Goal: Transaction & Acquisition: Purchase product/service

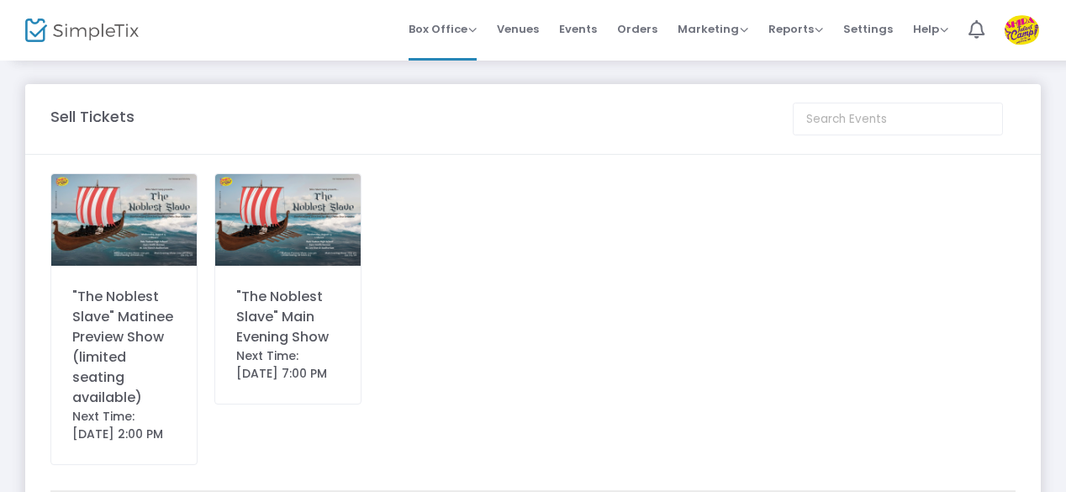
click at [111, 347] on div ""The Noblest Slave" Matinee Preview Show (limited seating available)" at bounding box center [123, 347] width 103 height 121
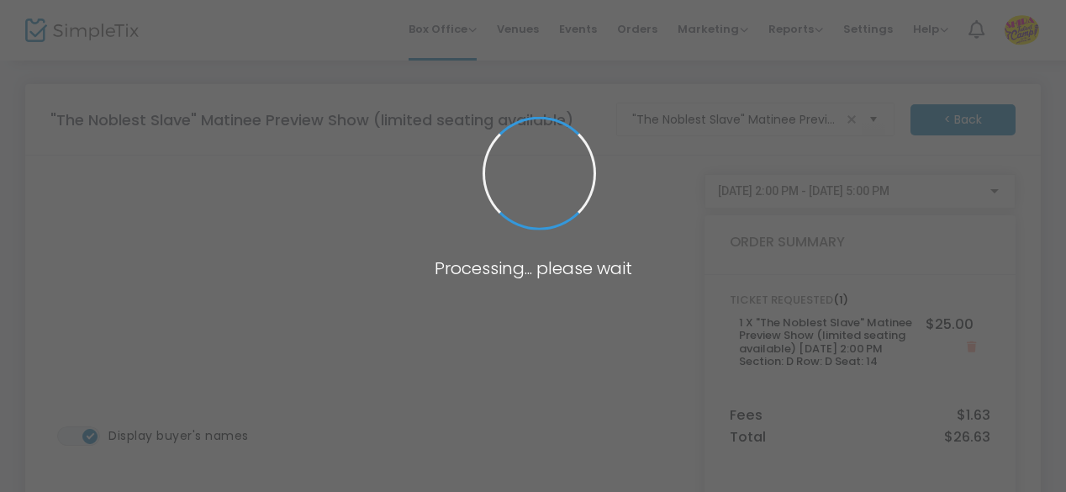
click at [277, 376] on span at bounding box center [533, 246] width 1066 height 492
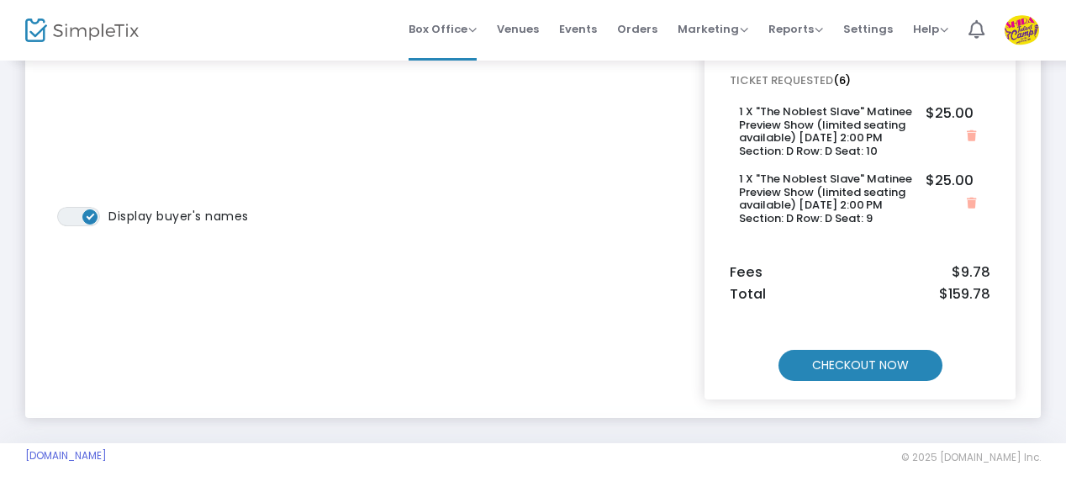
scroll to position [219, 0]
click at [827, 366] on m-button "CHECKOUT NOW" at bounding box center [861, 366] width 164 height 31
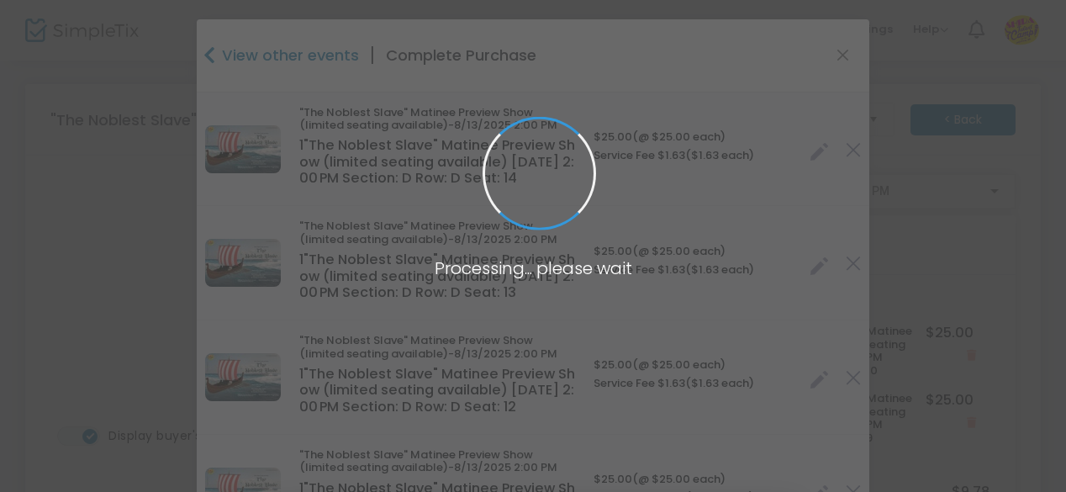
type input "[GEOGRAPHIC_DATA]"
type input "[US_STATE]"
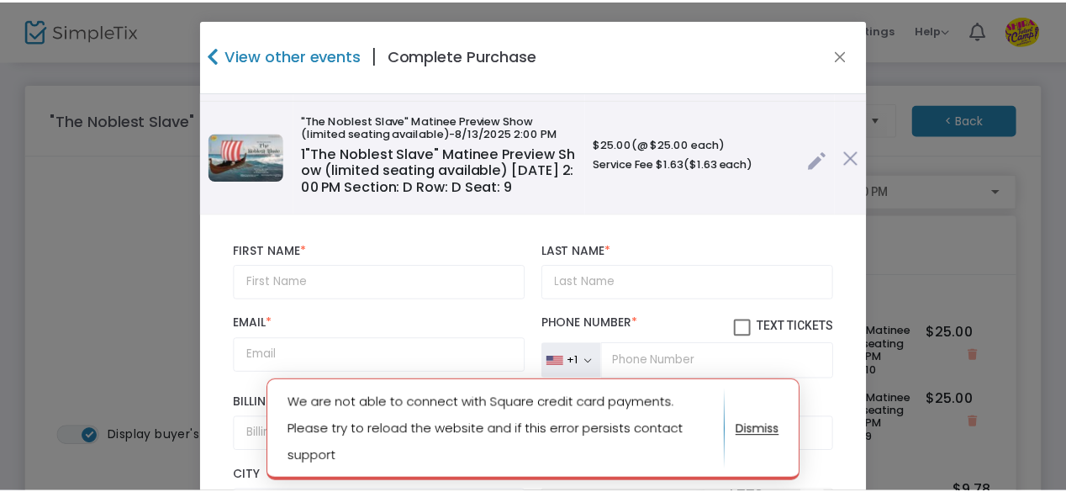
scroll to position [563, 0]
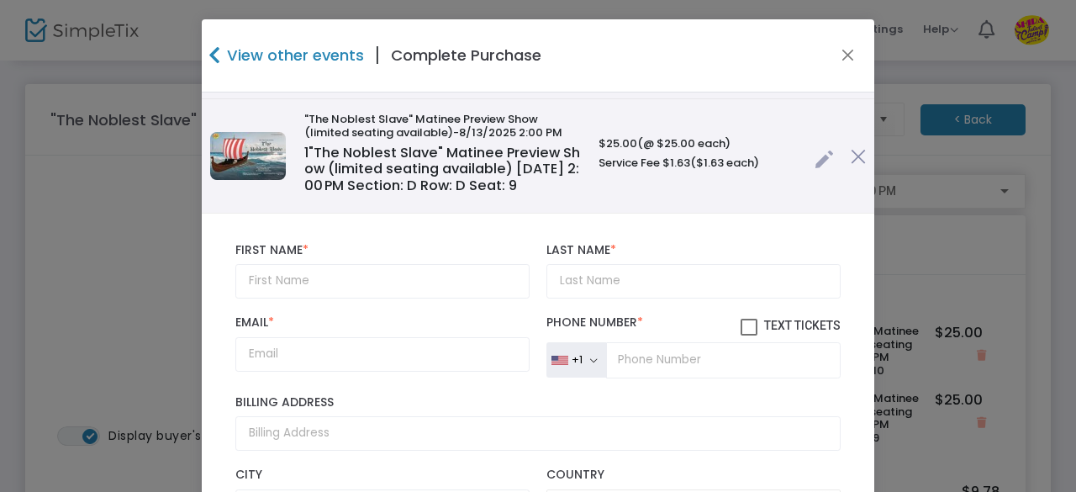
click at [815, 155] on link at bounding box center [824, 155] width 19 height 28
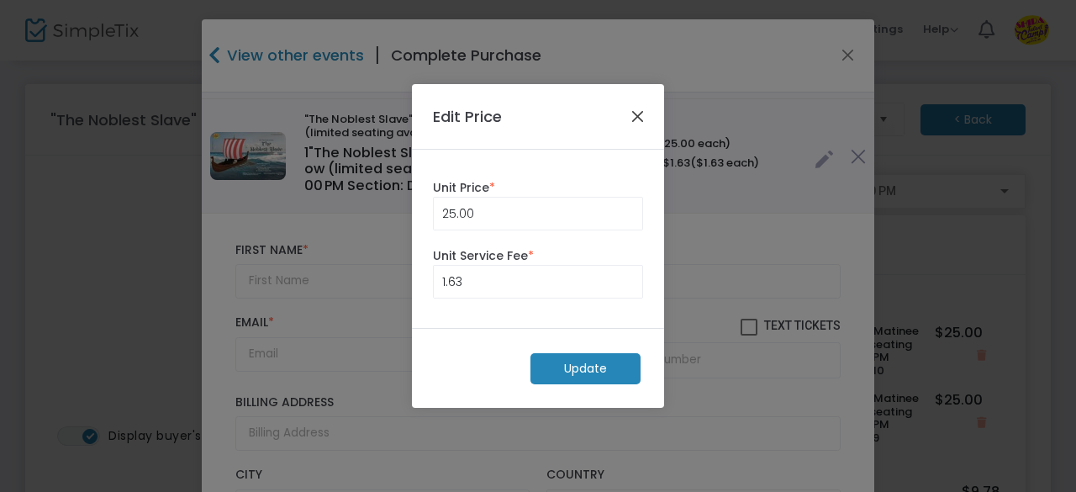
click at [641, 117] on button "Close" at bounding box center [638, 117] width 22 height 22
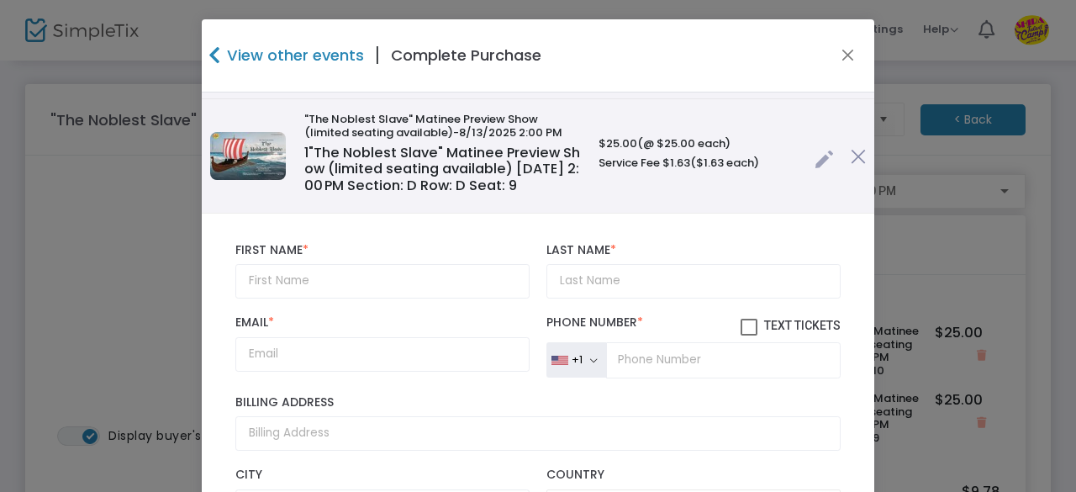
click at [855, 50] on div "View other events | Complete Purchase" at bounding box center [538, 55] width 673 height 73
click at [839, 55] on button "Close" at bounding box center [849, 56] width 22 height 22
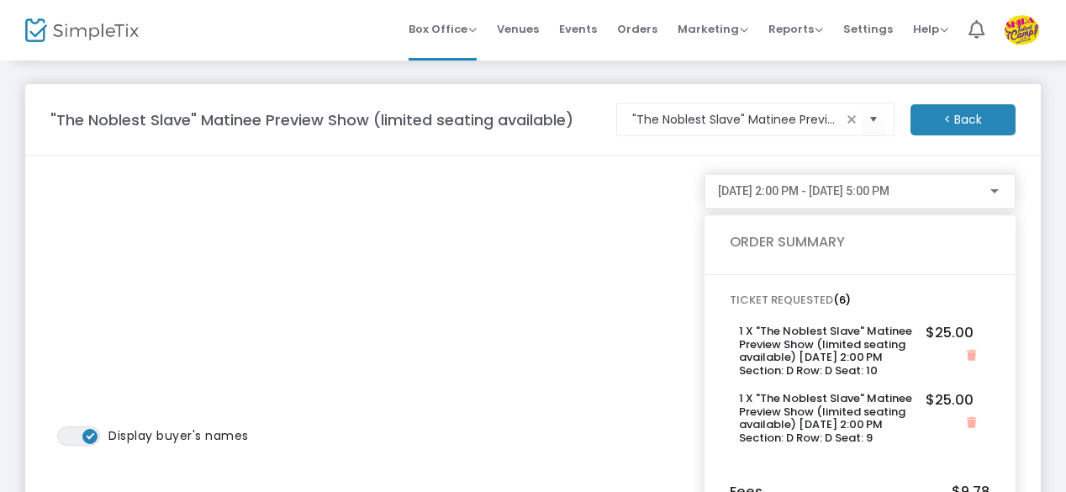
click at [957, 129] on m-button "< Back" at bounding box center [963, 119] width 105 height 31
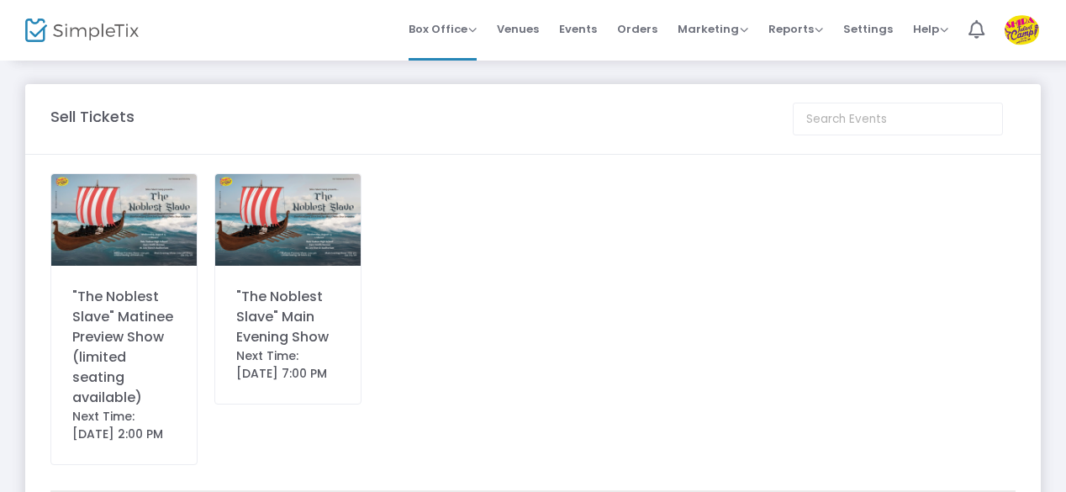
click at [115, 348] on div ""The Noblest Slave" Matinee Preview Show (limited seating available)" at bounding box center [123, 347] width 103 height 121
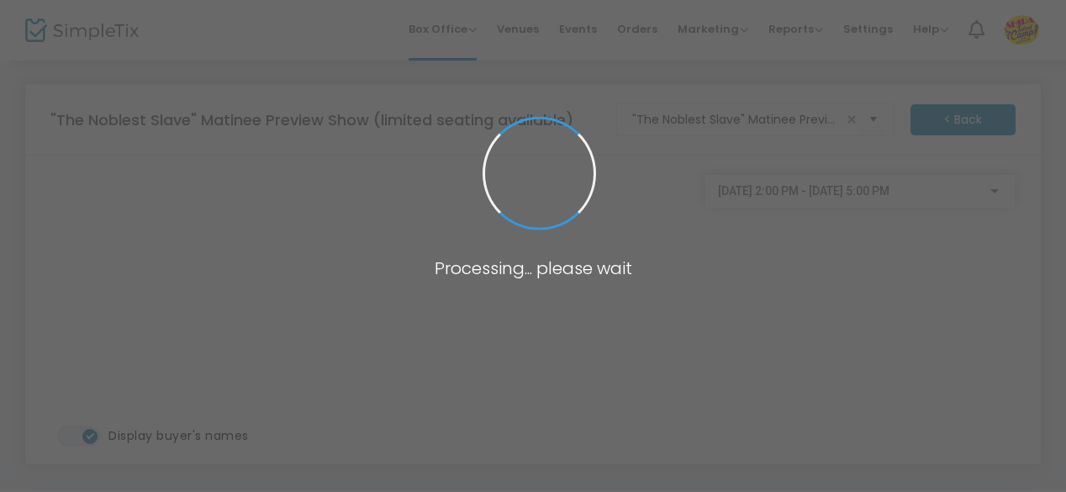
click at [280, 371] on span at bounding box center [533, 246] width 1066 height 492
click at [272, 377] on span at bounding box center [533, 246] width 1066 height 492
